Goal: Navigation & Orientation: Find specific page/section

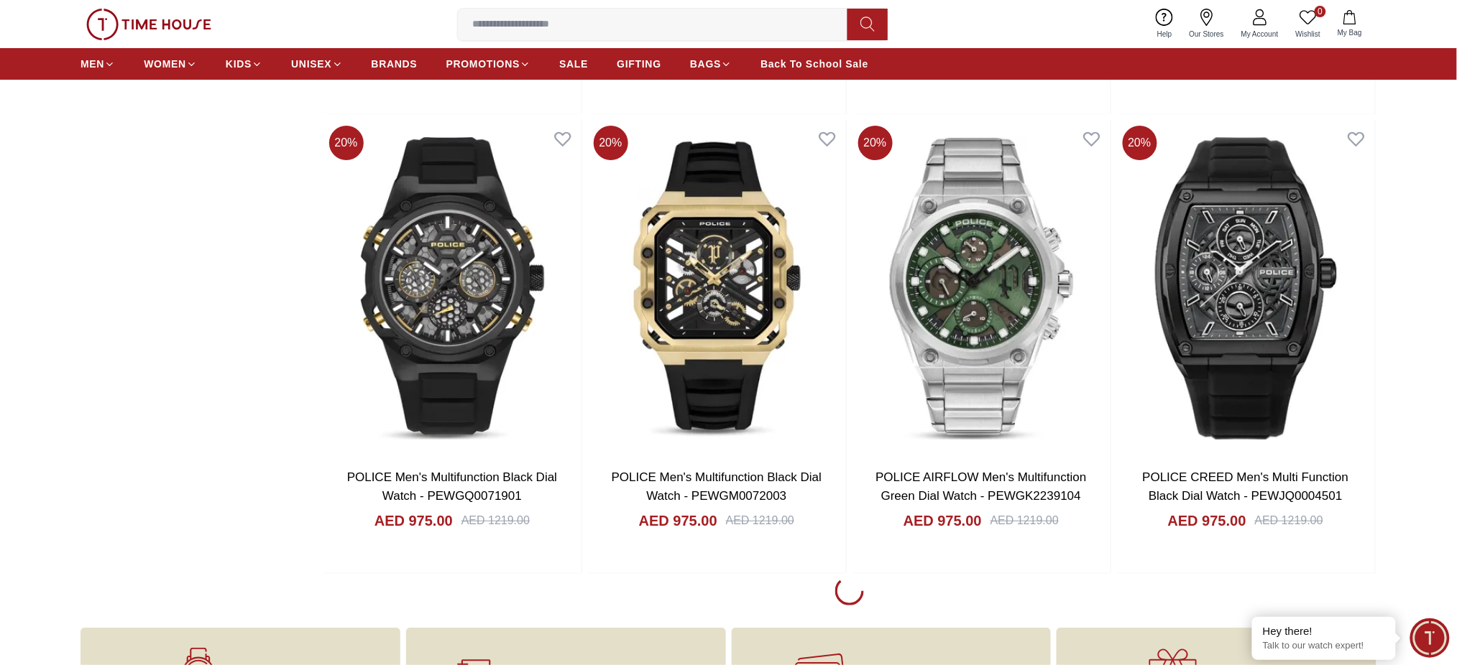
scroll to position [1916, 0]
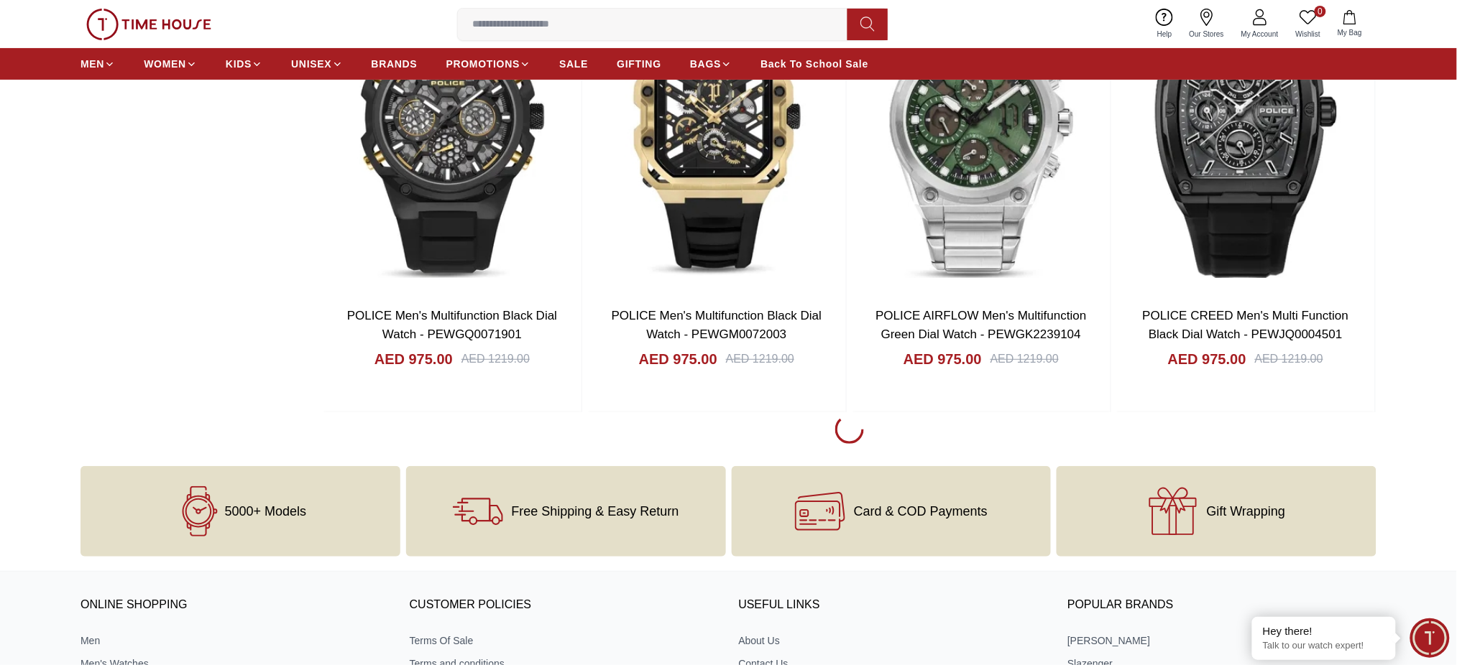
scroll to position [2299, 0]
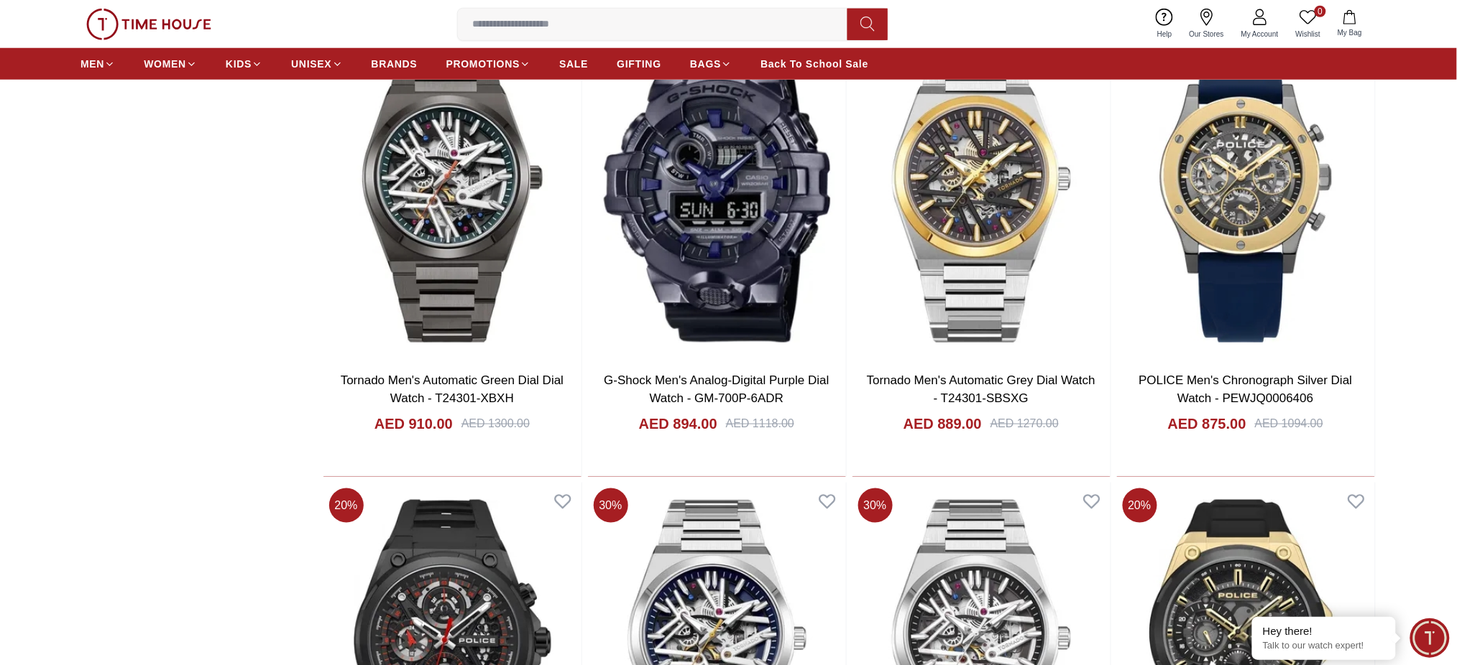
scroll to position [2395, 0]
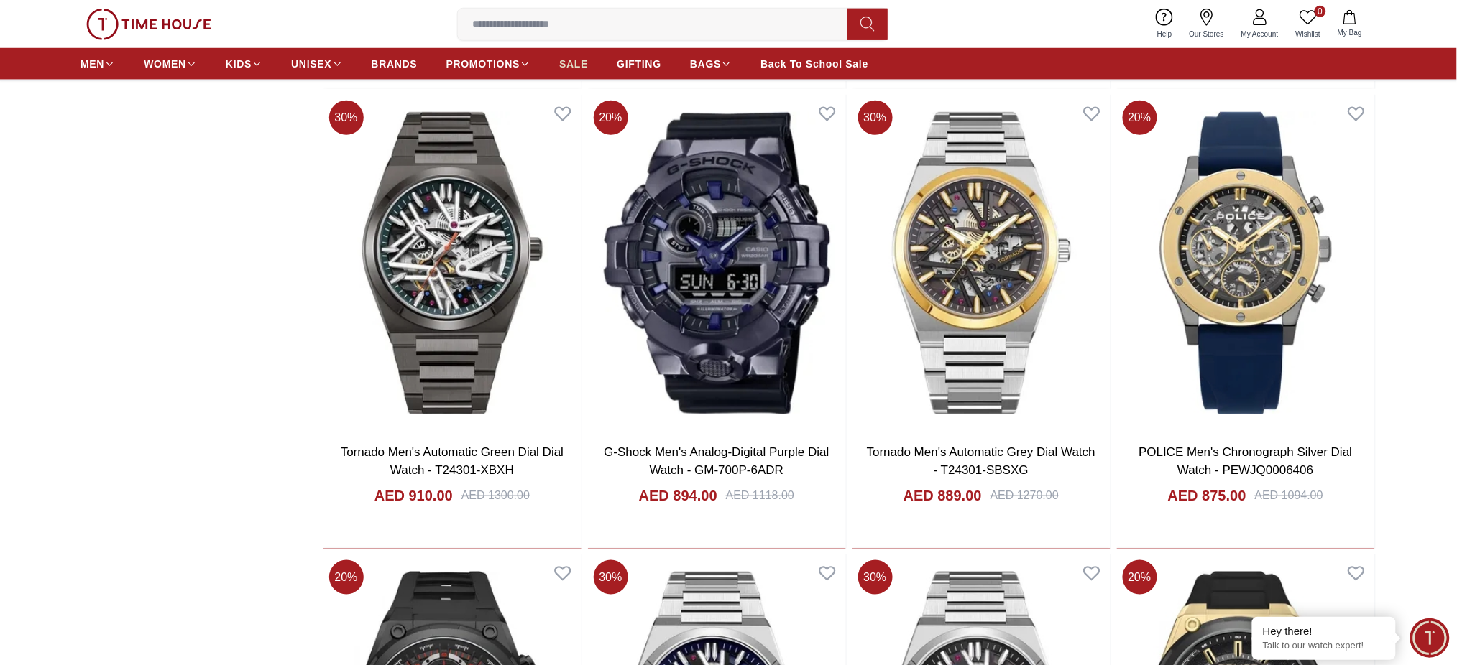
click at [578, 60] on span "SALE" at bounding box center [573, 64] width 29 height 14
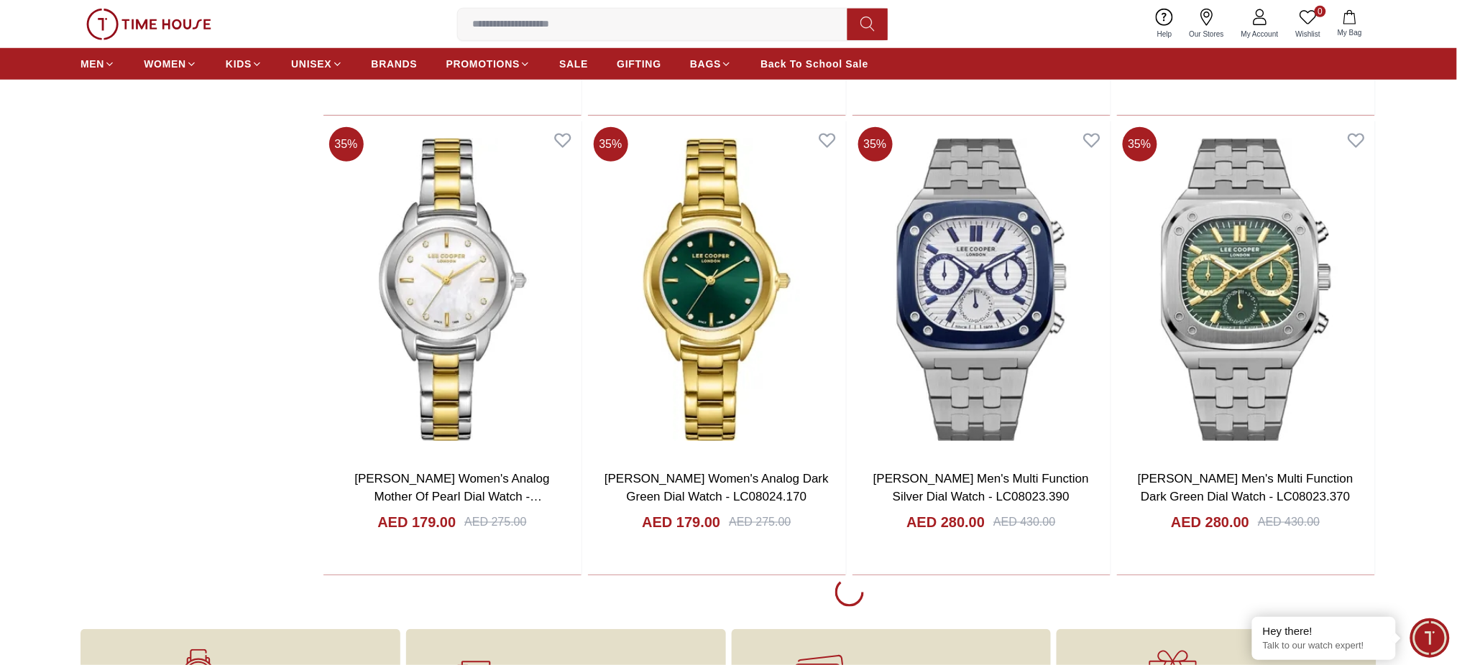
scroll to position [2491, 0]
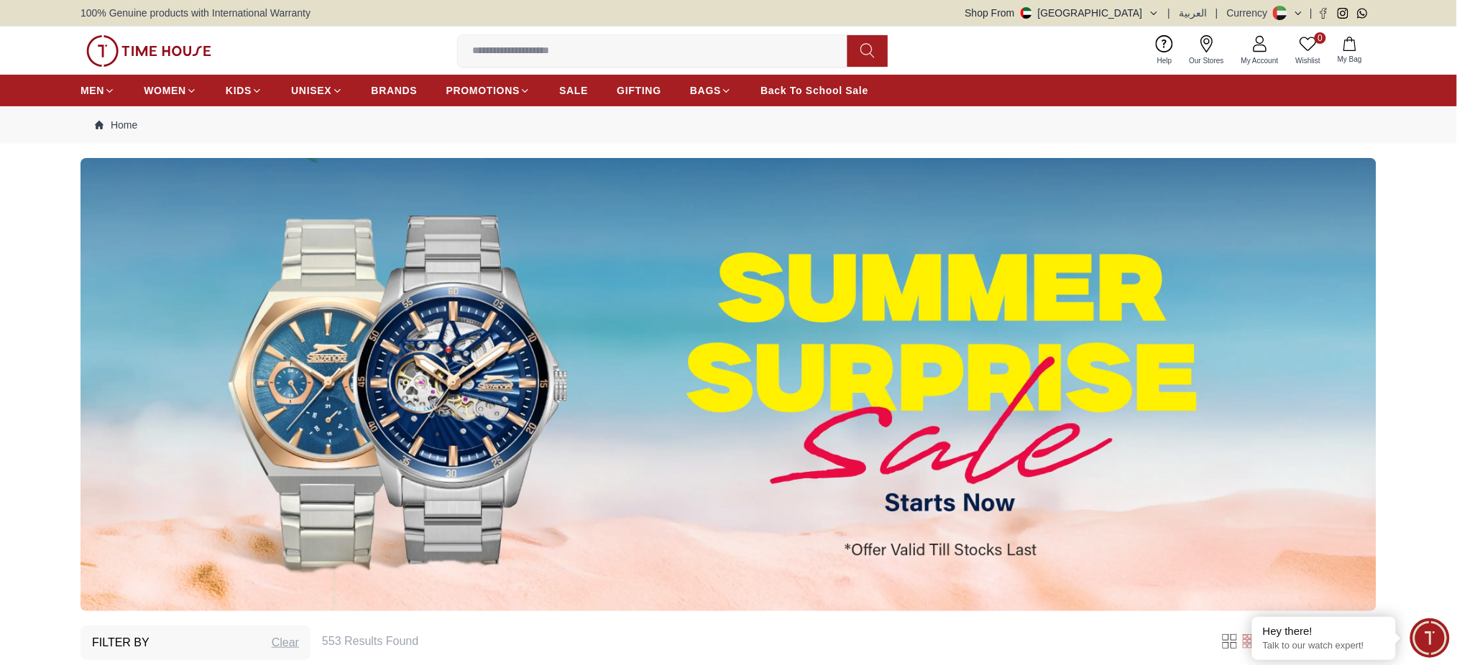
click at [985, 41] on div "0 Wishlist My Bag Help Our Stores My Account 0 Wishlist My Bag" at bounding box center [728, 51] width 1296 height 48
click at [573, 90] on span "SALE" at bounding box center [573, 90] width 29 height 14
click at [638, 91] on span "GIFTING" at bounding box center [639, 90] width 45 height 14
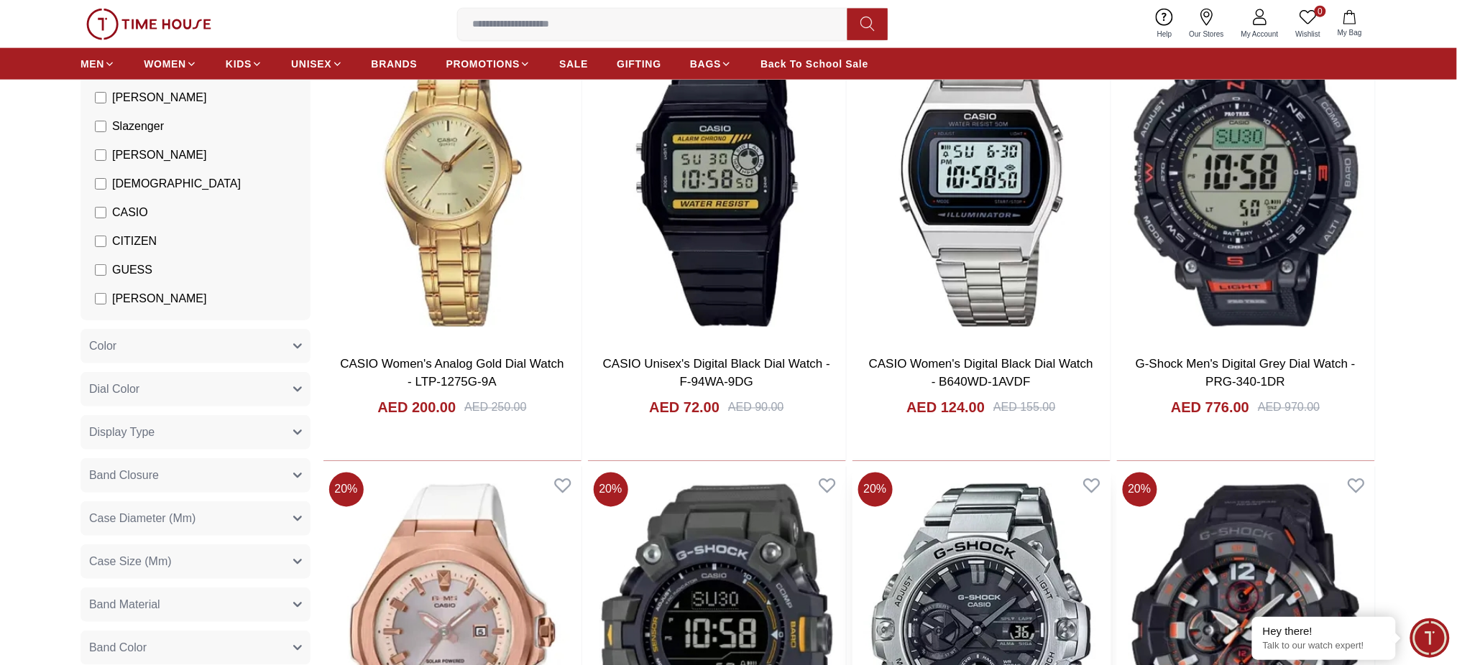
scroll to position [958, 0]
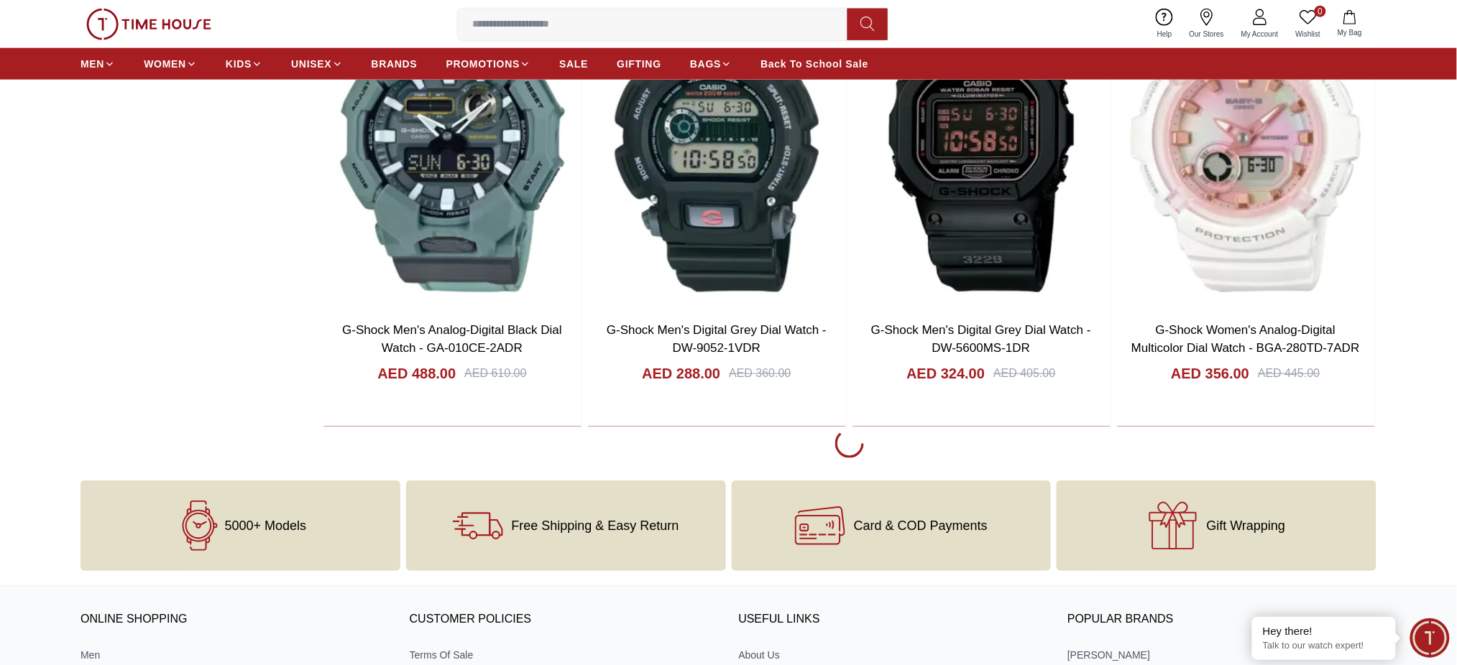
scroll to position [2504, 0]
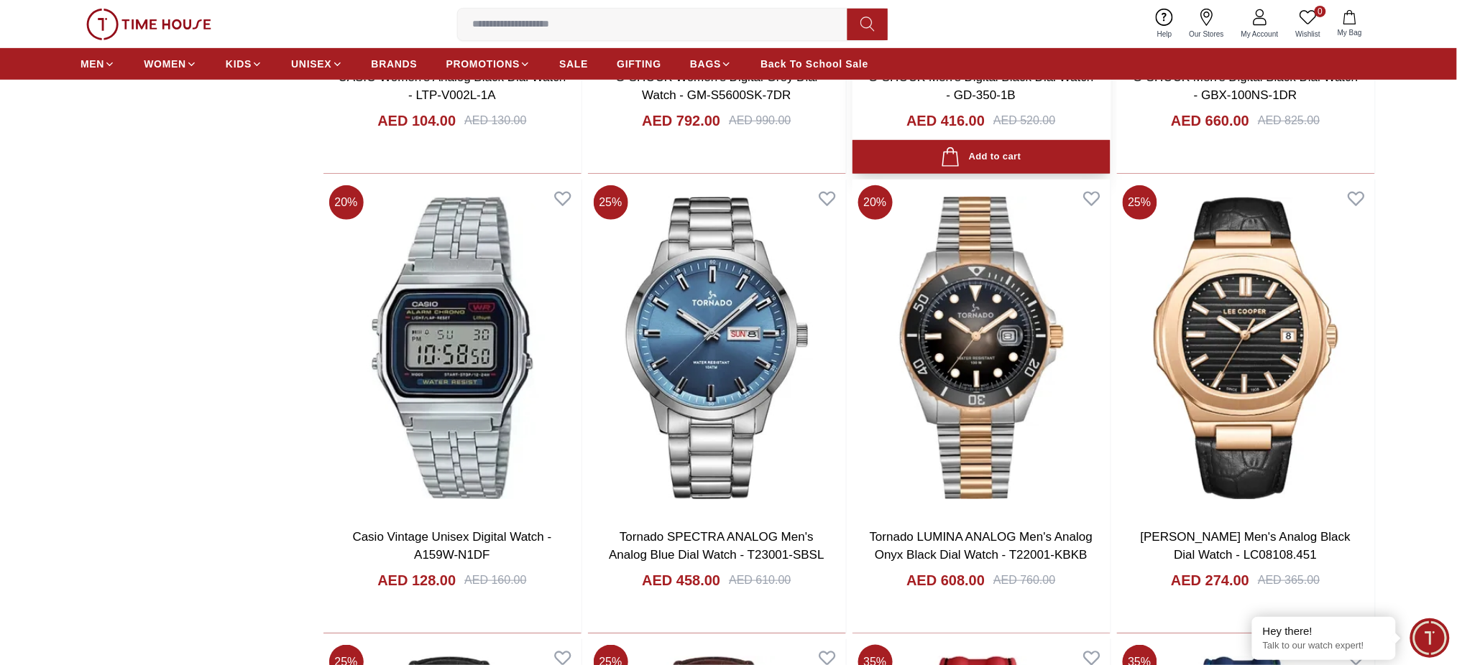
scroll to position [4421, 0]
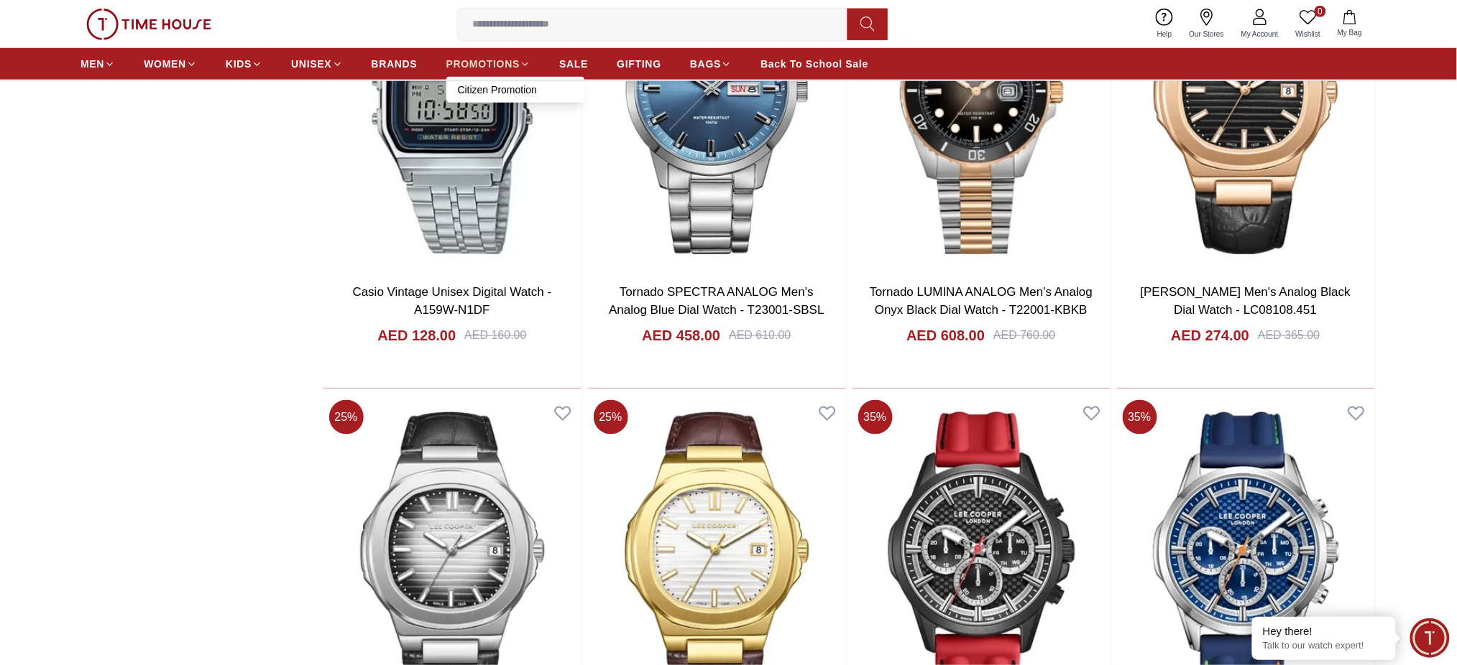
click at [502, 65] on span "PROMOTIONS" at bounding box center [483, 64] width 74 height 14
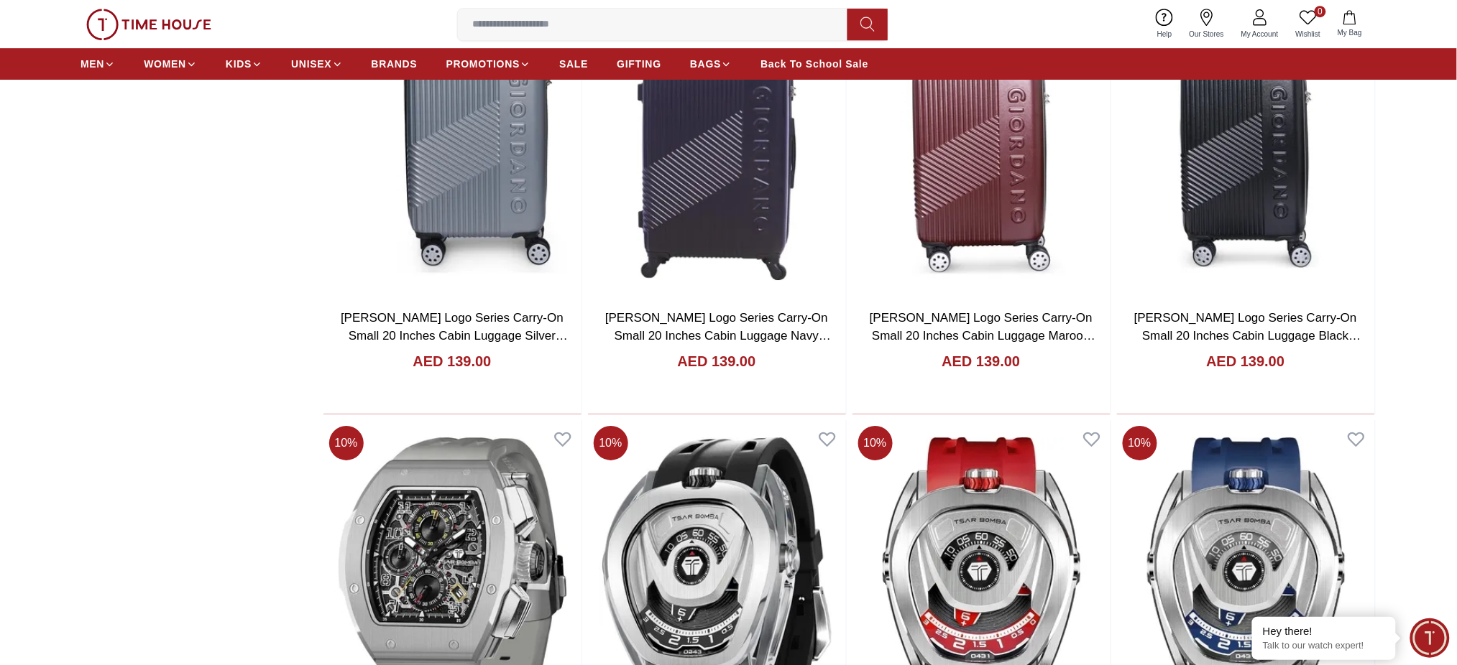
scroll to position [2108, 0]
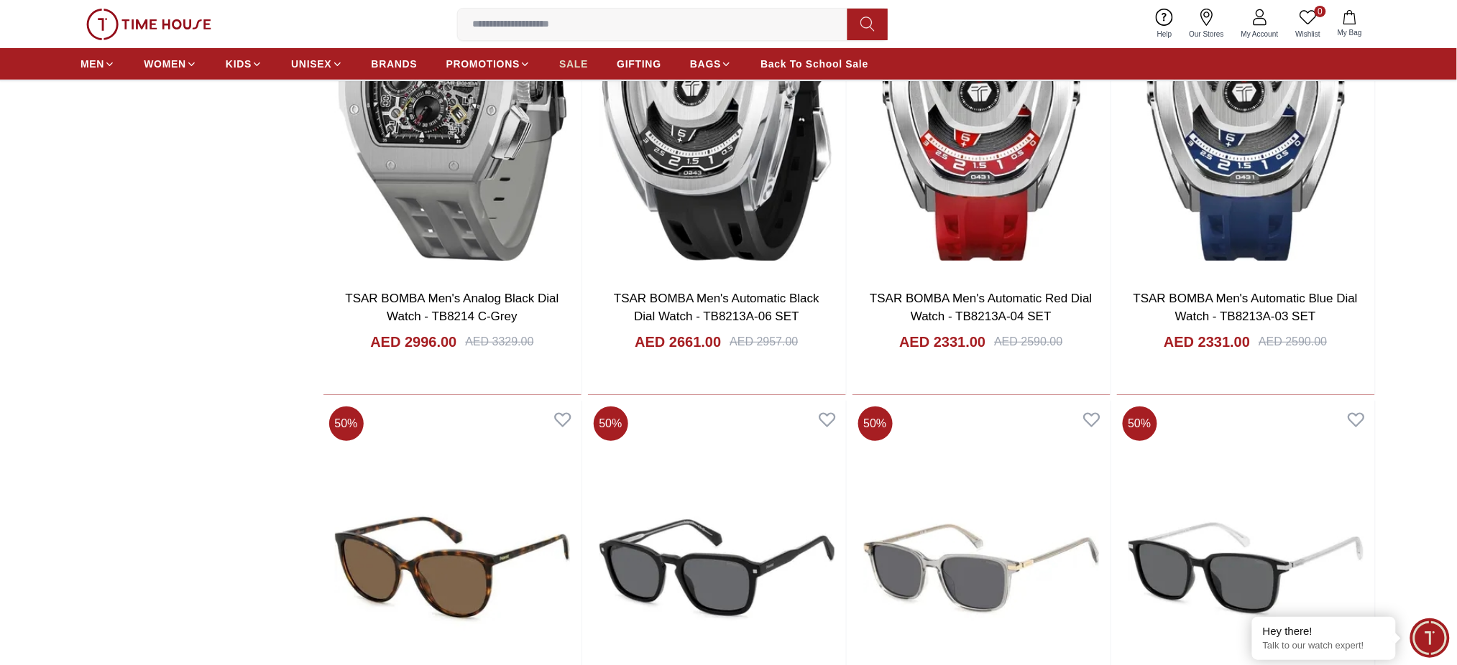
click at [578, 65] on span "SALE" at bounding box center [573, 64] width 29 height 14
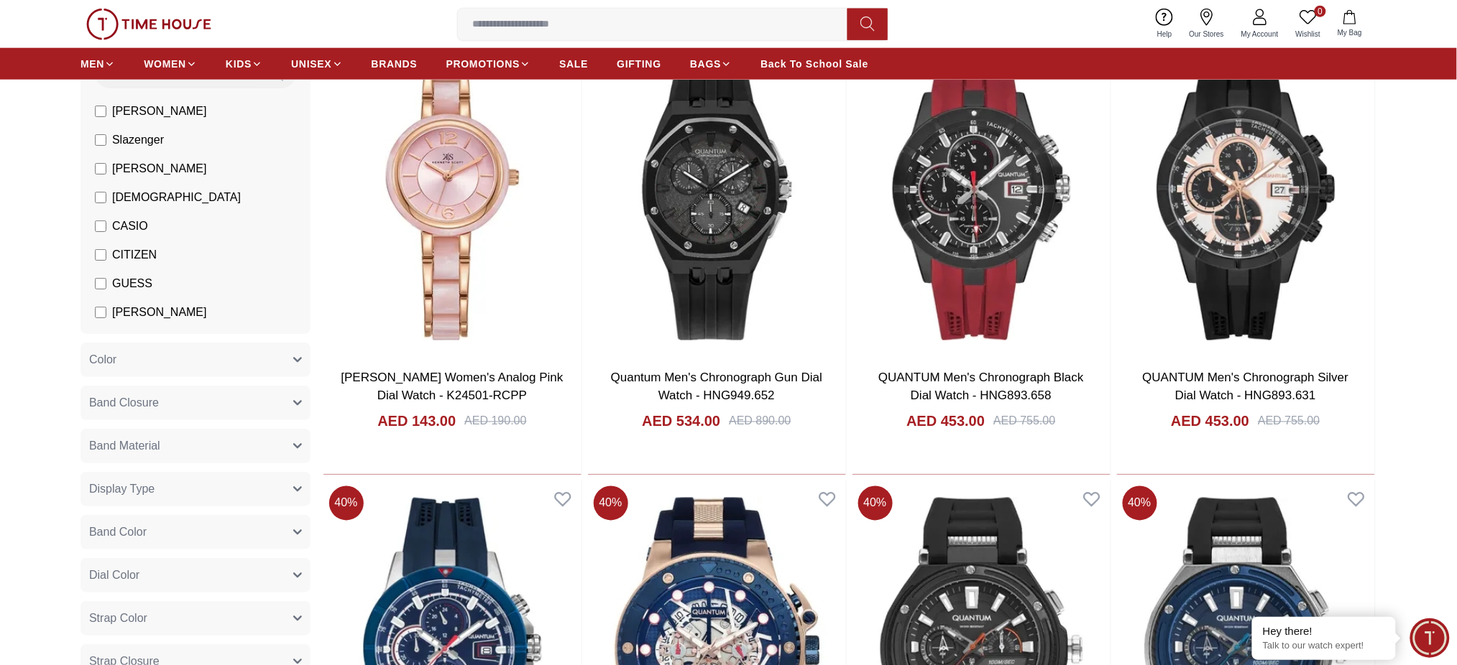
scroll to position [766, 0]
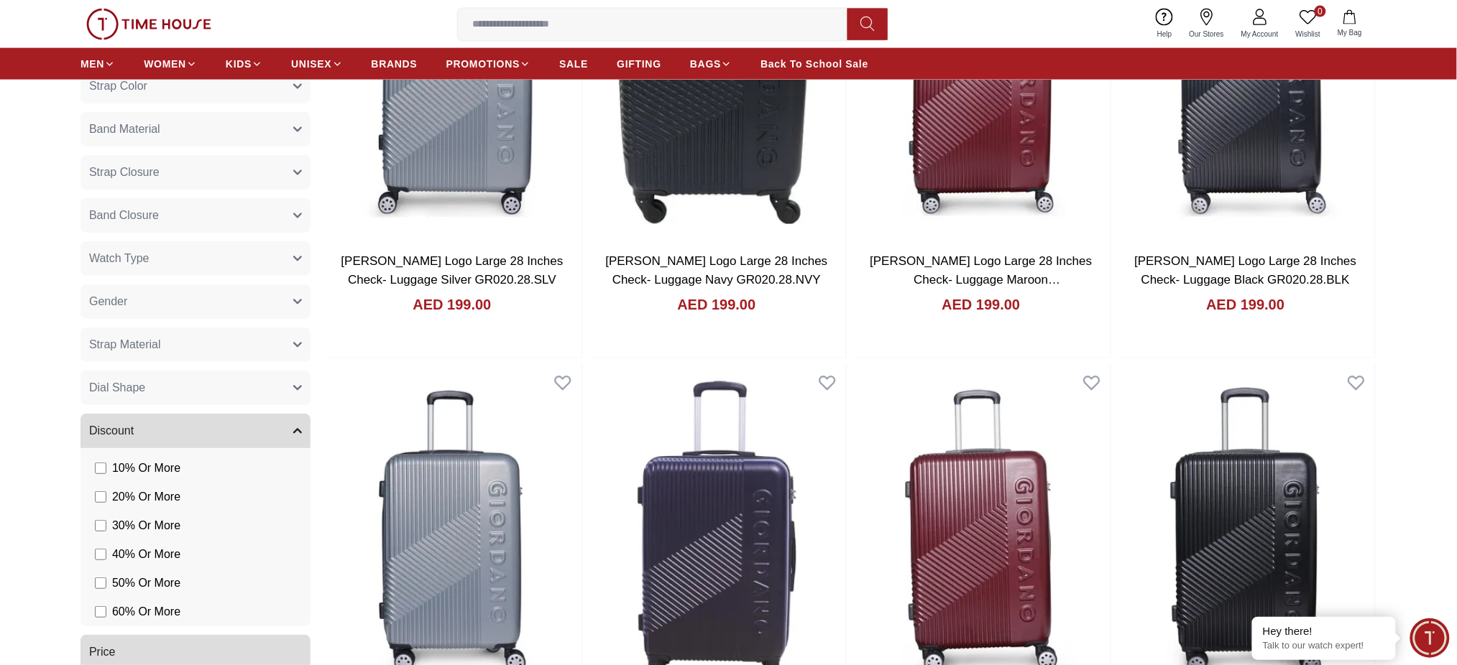
scroll to position [766, 0]
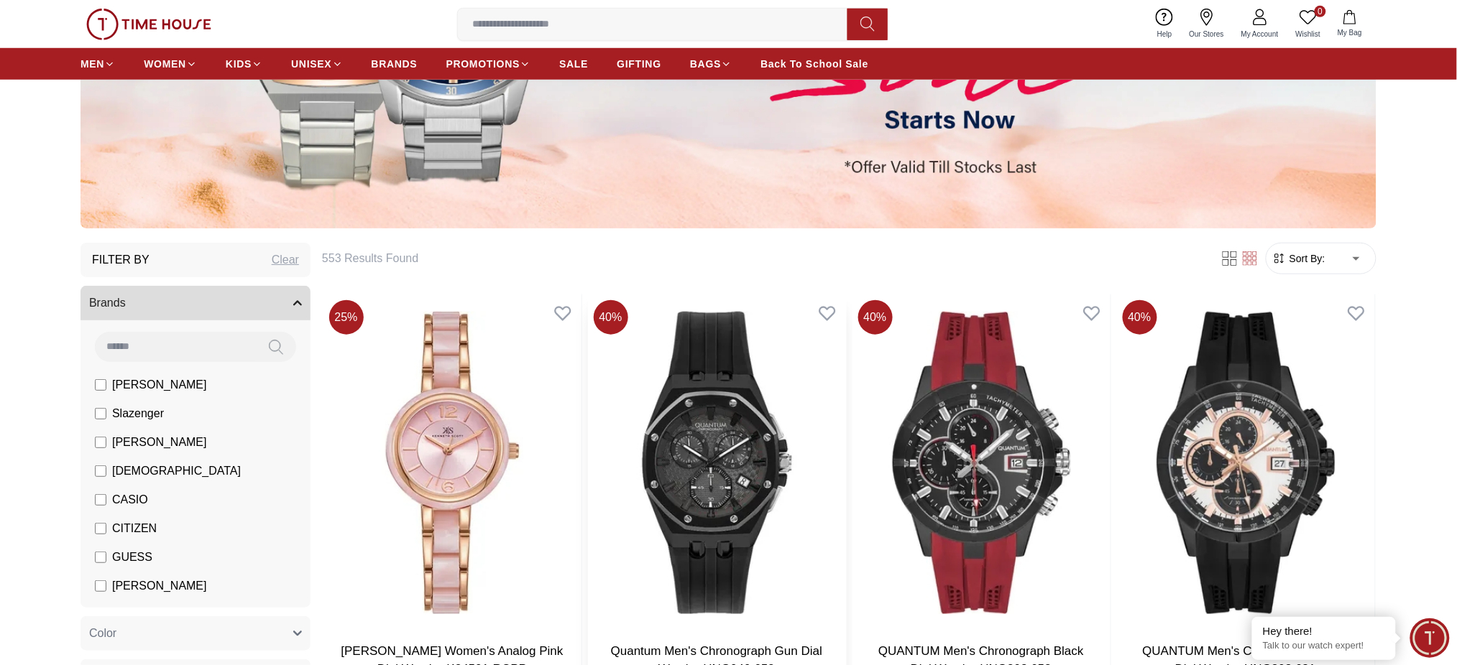
scroll to position [766, 0]
